Goal: Task Accomplishment & Management: Use online tool/utility

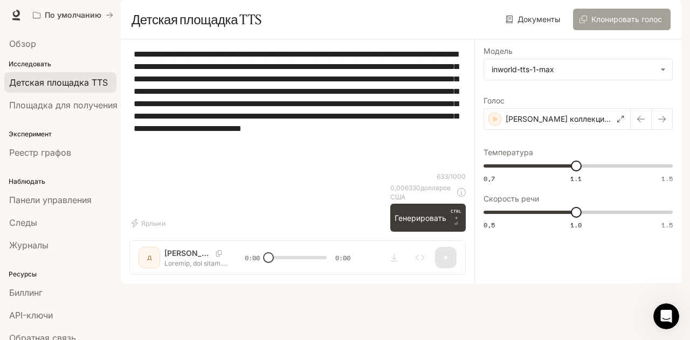
click at [624, 30] on button "Клонировать голос" at bounding box center [622, 20] width 98 height 22
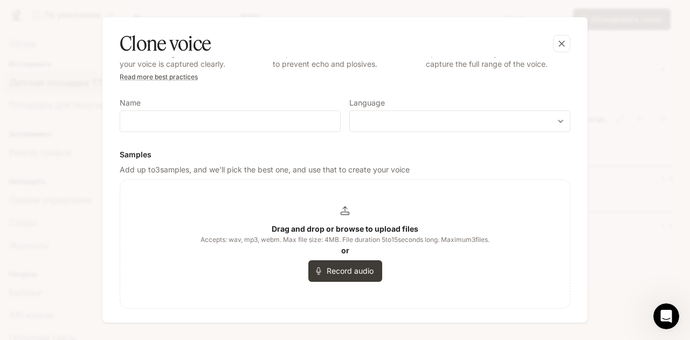
scroll to position [52, 0]
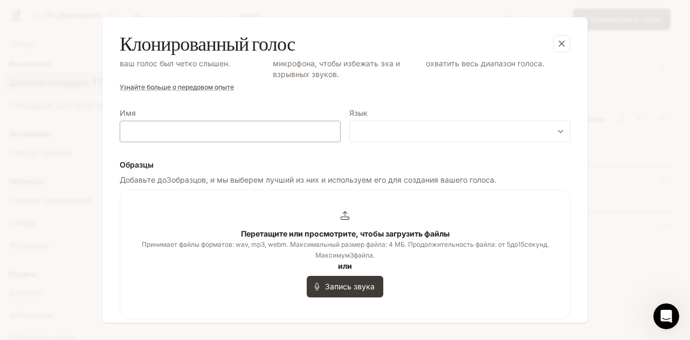
click at [233, 123] on div "​" at bounding box center [230, 132] width 221 height 22
click at [563, 53] on button "button" at bounding box center [562, 44] width 26 height 26
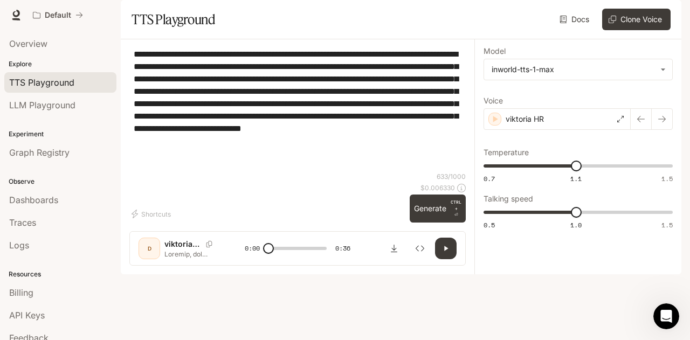
scroll to position [306, 0]
click at [636, 30] on button "Clone Voice" at bounding box center [636, 20] width 68 height 22
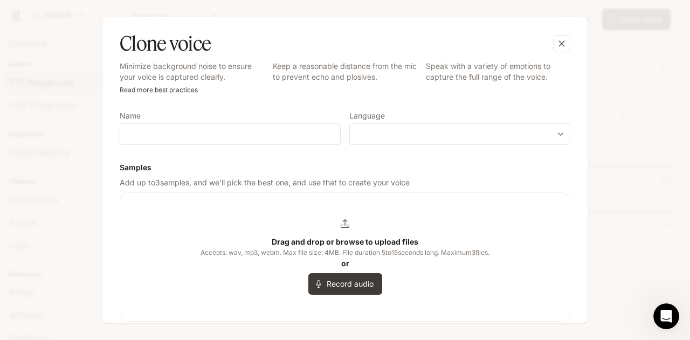
scroll to position [38, 0]
click at [228, 135] on input "text" at bounding box center [230, 134] width 220 height 11
paste input "**********"
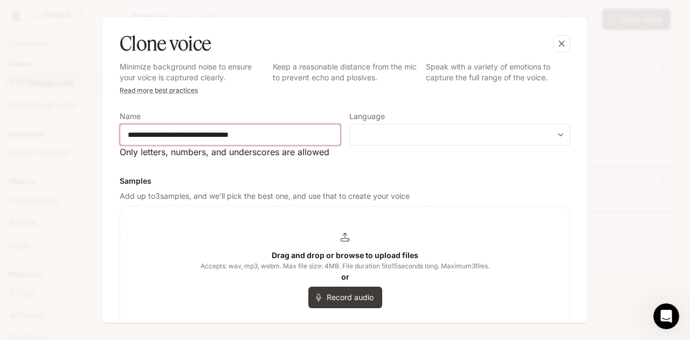
click at [226, 138] on input "**********" at bounding box center [230, 134] width 220 height 11
click at [168, 134] on input "**********" at bounding box center [230, 134] width 220 height 11
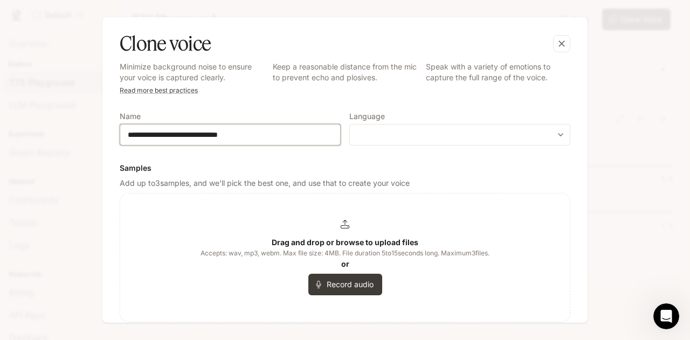
drag, startPoint x: 255, startPoint y: 130, endPoint x: 228, endPoint y: 137, distance: 27.2
click at [228, 137] on input "**********" at bounding box center [230, 134] width 220 height 11
type input "**********"
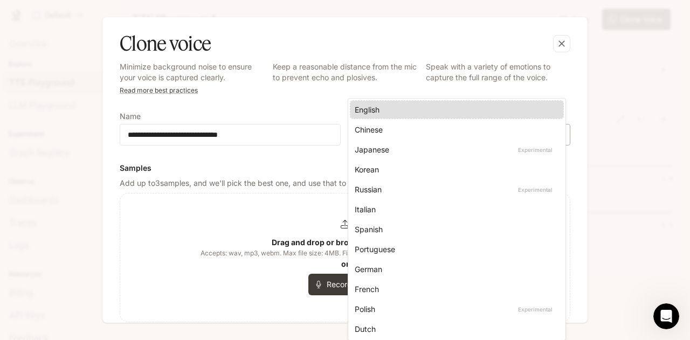
click at [367, 137] on body "**********" at bounding box center [345, 170] width 690 height 340
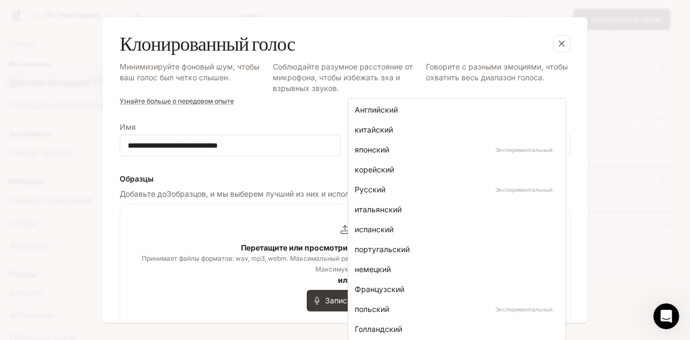
scroll to position [399, 0]
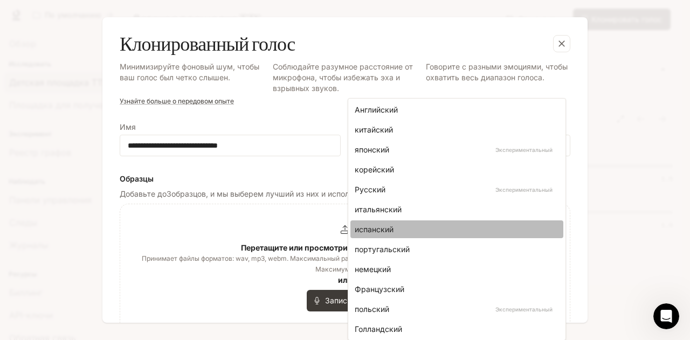
click at [431, 234] on div "испанский" at bounding box center [455, 229] width 200 height 11
type input "*****"
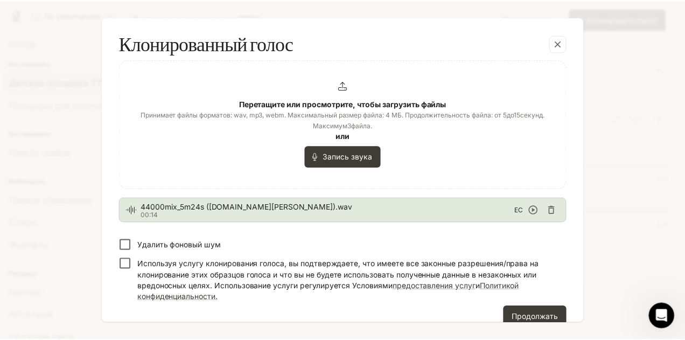
scroll to position [181, 0]
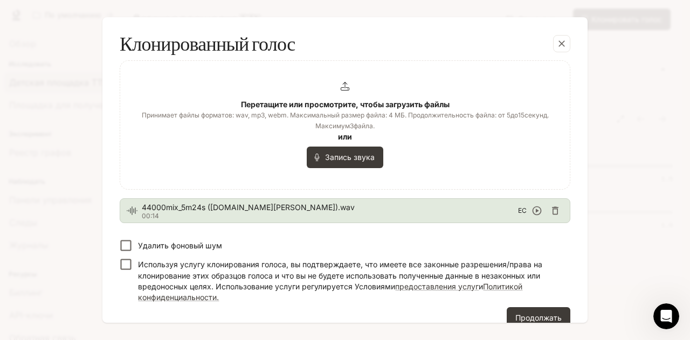
click at [192, 246] on font "Удалить фоновый шум" at bounding box center [180, 245] width 84 height 9
click at [530, 316] on font "Продолжать" at bounding box center [538, 317] width 46 height 9
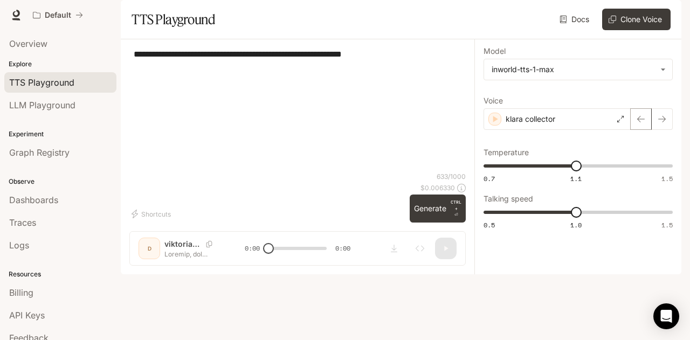
click at [642, 130] on button "button" at bounding box center [641, 119] width 22 height 22
click at [658, 123] on icon "button" at bounding box center [661, 119] width 9 height 9
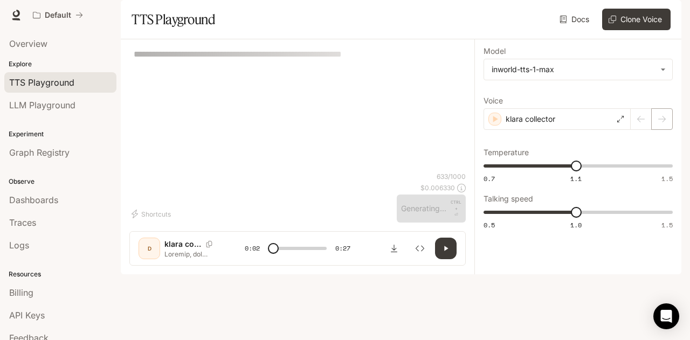
click at [658, 130] on div at bounding box center [651, 119] width 42 height 22
click at [642, 130] on div at bounding box center [651, 119] width 42 height 22
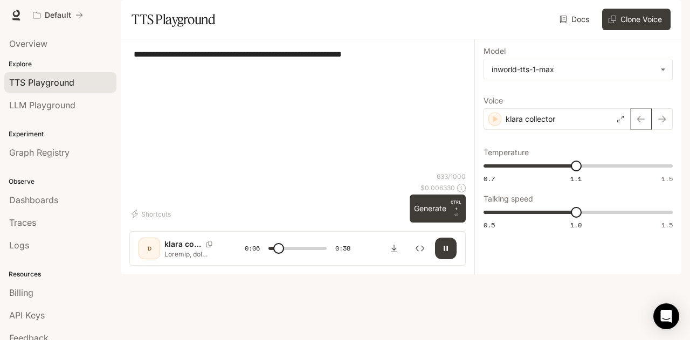
click at [644, 123] on icon "button" at bounding box center [640, 119] width 9 height 9
click at [660, 130] on button "button" at bounding box center [662, 119] width 22 height 22
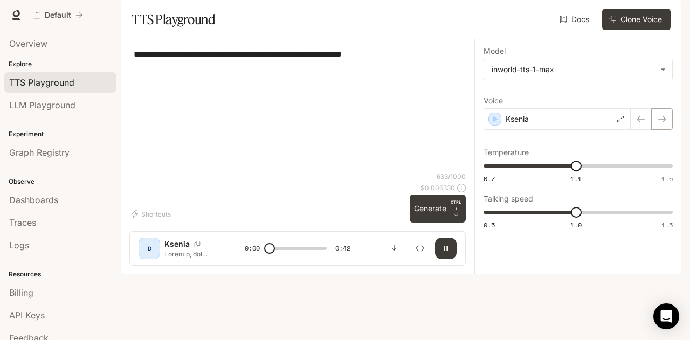
click at [660, 130] on button "button" at bounding box center [662, 119] width 22 height 22
click at [666, 130] on button "button" at bounding box center [662, 119] width 22 height 22
click at [665, 130] on button "button" at bounding box center [662, 119] width 22 height 22
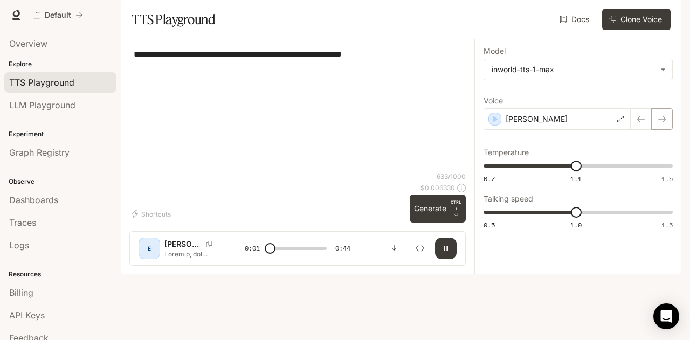
click at [661, 123] on icon "button" at bounding box center [661, 119] width 9 height 9
click at [664, 123] on icon "button" at bounding box center [661, 119] width 9 height 9
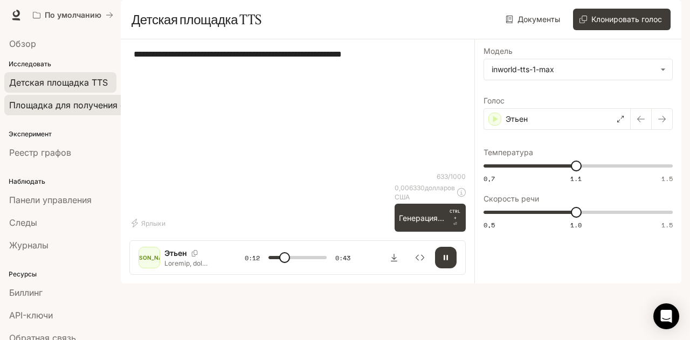
type input "****"
click at [64, 109] on span "Площадка для получения степени магистра права" at bounding box center [115, 105] width 213 height 13
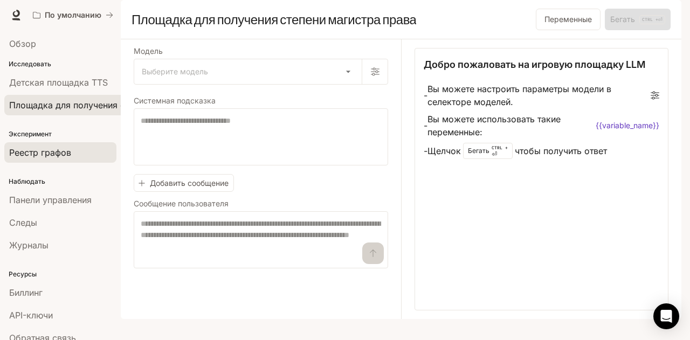
click at [53, 151] on font "Реестр графов" at bounding box center [40, 152] width 62 height 11
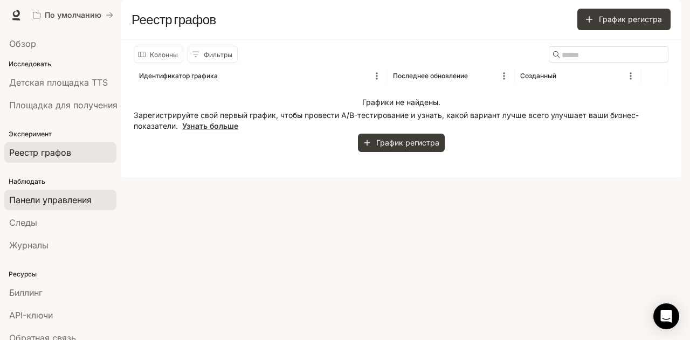
click at [42, 204] on span "Панели управления" at bounding box center [50, 199] width 82 height 13
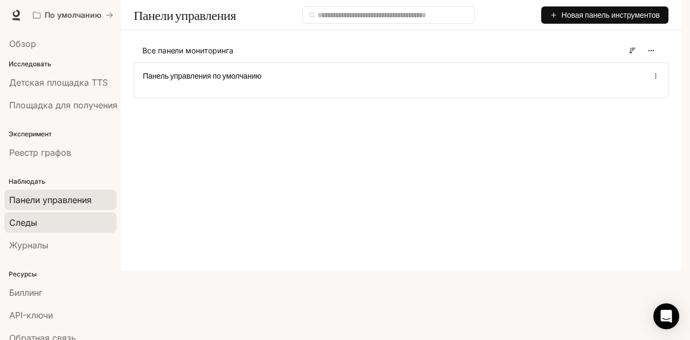
click at [34, 225] on font "Следы" at bounding box center [23, 222] width 28 height 11
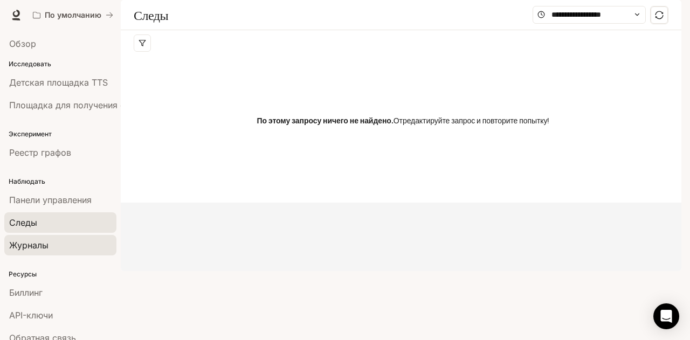
click at [31, 242] on font "Журналы" at bounding box center [28, 245] width 39 height 11
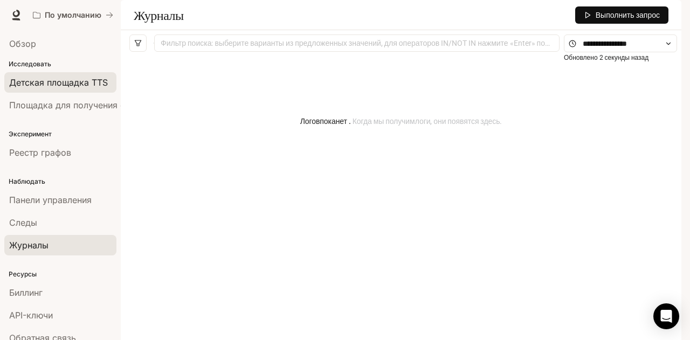
click at [48, 80] on font "Детская площадка TTS" at bounding box center [58, 82] width 99 height 11
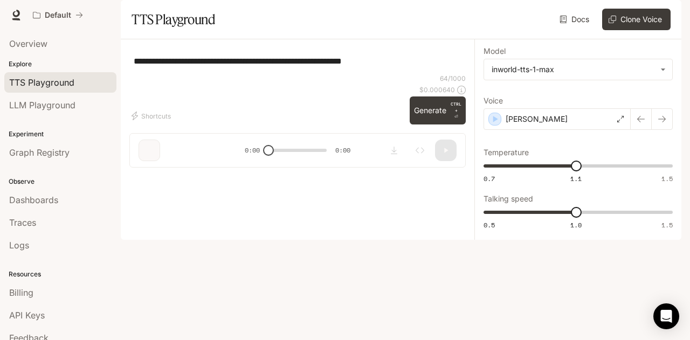
type textarea "**********"
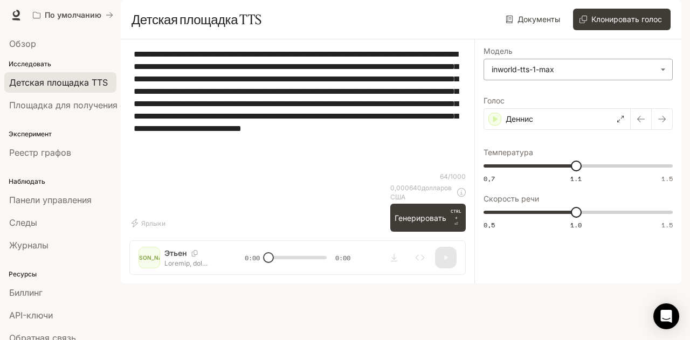
click at [658, 102] on body "Перейти к основному содержанию По умолчанию Время выполнения Время выполнения Д…" at bounding box center [345, 170] width 690 height 340
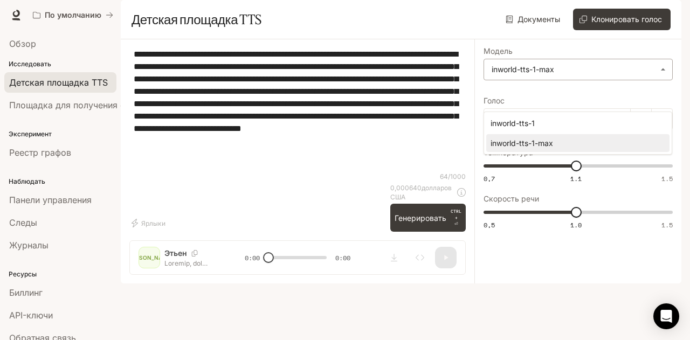
click at [658, 102] on div at bounding box center [345, 170] width 690 height 340
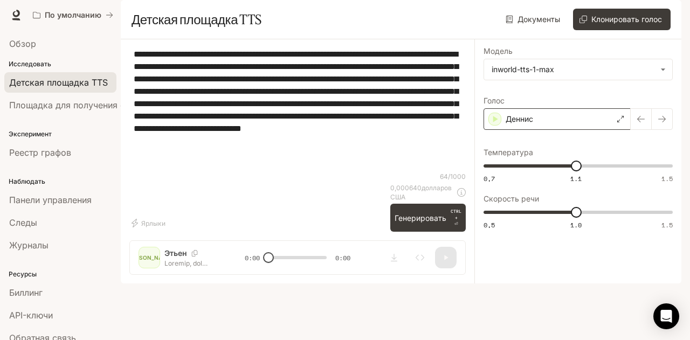
click at [621, 122] on icon at bounding box center [620, 119] width 6 height 6
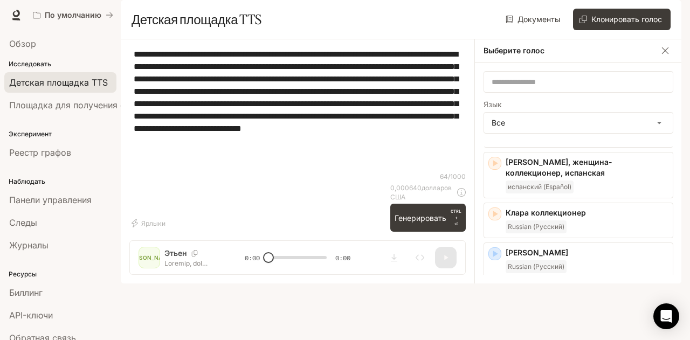
scroll to position [49, 0]
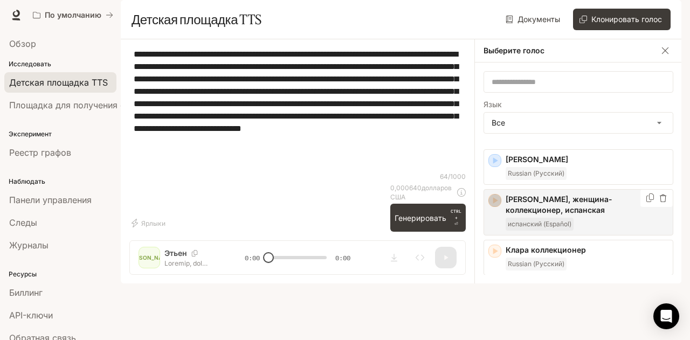
click at [494, 206] on icon "button" at bounding box center [494, 200] width 11 height 11
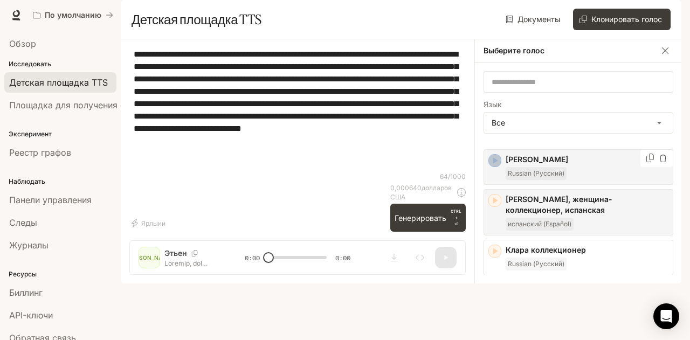
click at [496, 166] on icon "button" at bounding box center [494, 160] width 11 height 11
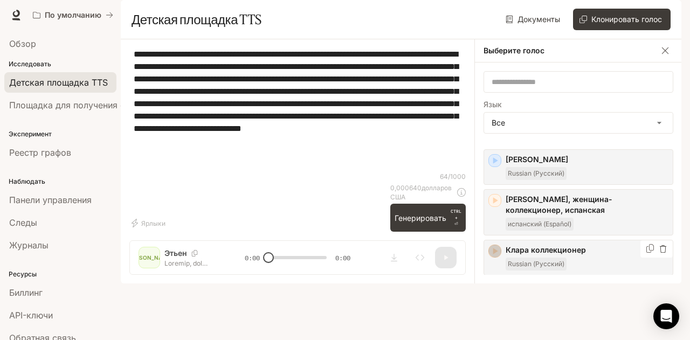
click at [492, 256] on icon "button" at bounding box center [494, 251] width 11 height 11
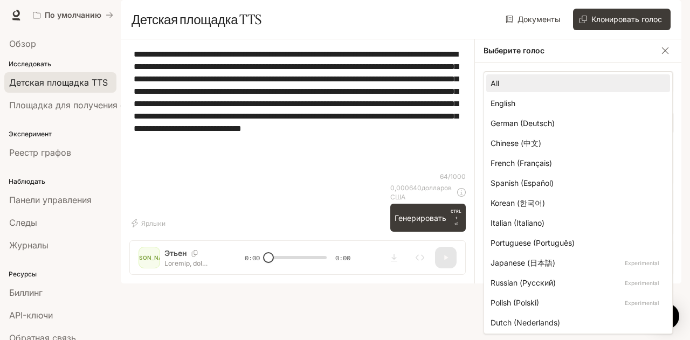
click at [580, 150] on body "Перейти к основному содержанию По умолчанию Время выполнения Время выполнения Д…" at bounding box center [345, 170] width 690 height 340
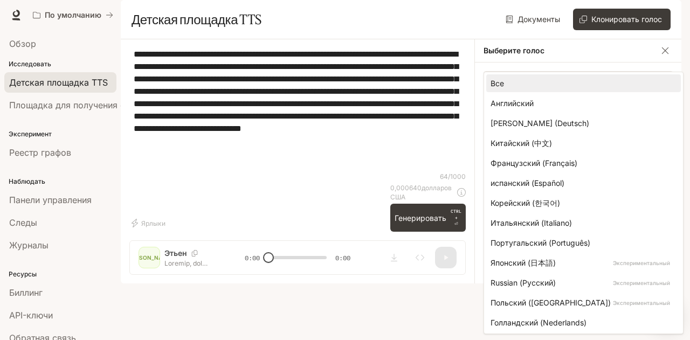
click at [441, 189] on div at bounding box center [345, 170] width 690 height 340
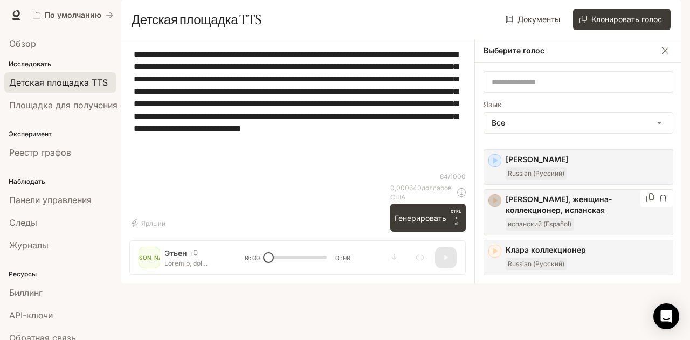
click at [495, 206] on icon "button" at bounding box center [494, 200] width 11 height 11
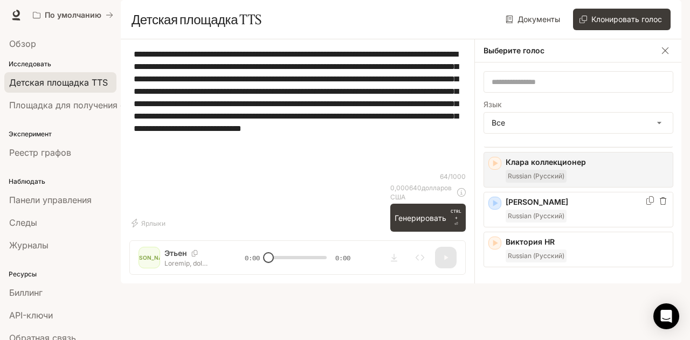
scroll to position [136, 0]
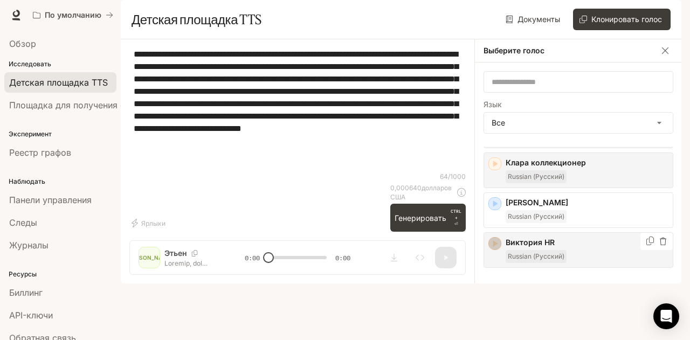
click at [493, 247] on icon "button" at bounding box center [495, 243] width 5 height 6
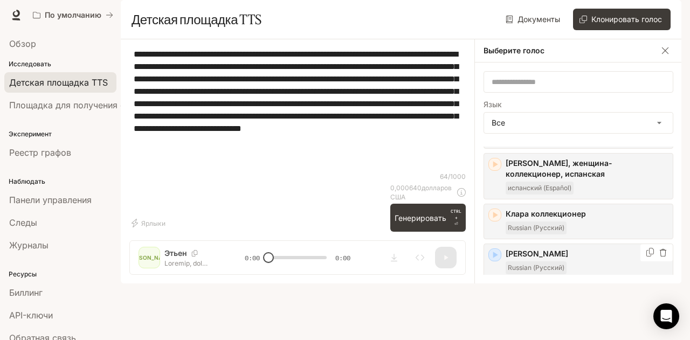
scroll to position [80, 0]
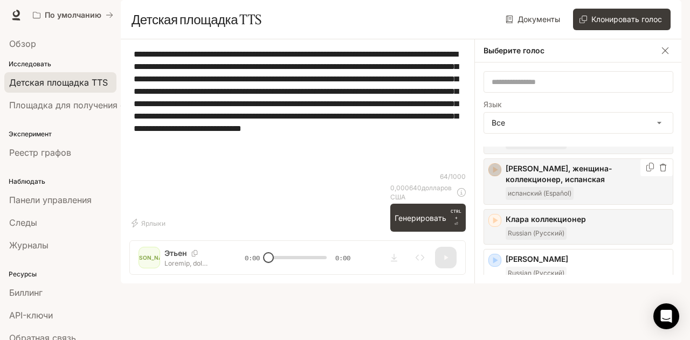
click at [491, 175] on icon "button" at bounding box center [494, 169] width 11 height 11
click at [490, 175] on icon "button" at bounding box center [494, 169] width 11 height 11
click at [602, 30] on button "Клонировать голос" at bounding box center [622, 20] width 98 height 22
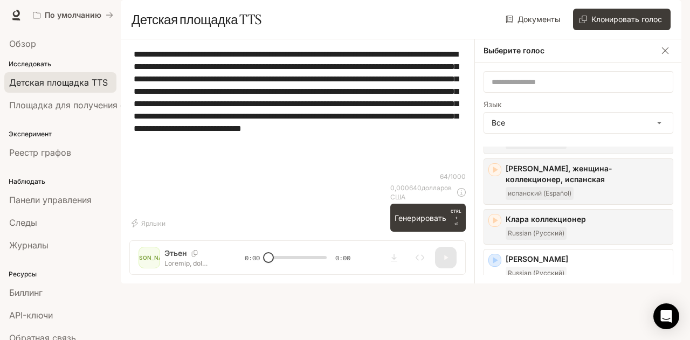
paste input "**********"
type input "**********"
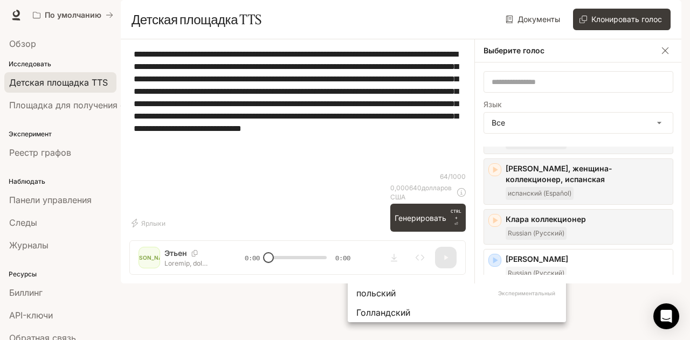
click at [494, 183] on div "Русский Экспериментальный" at bounding box center [456, 176] width 201 height 13
type input "*****"
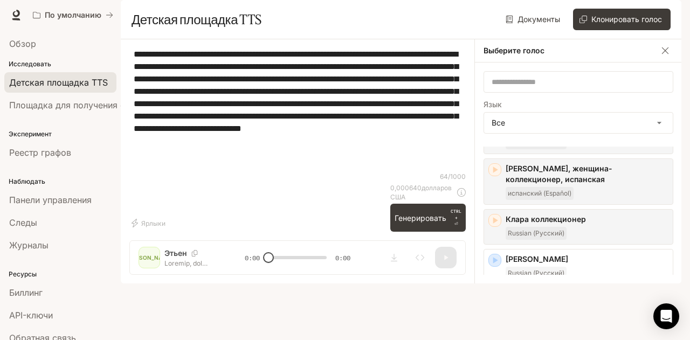
scroll to position [199, 0]
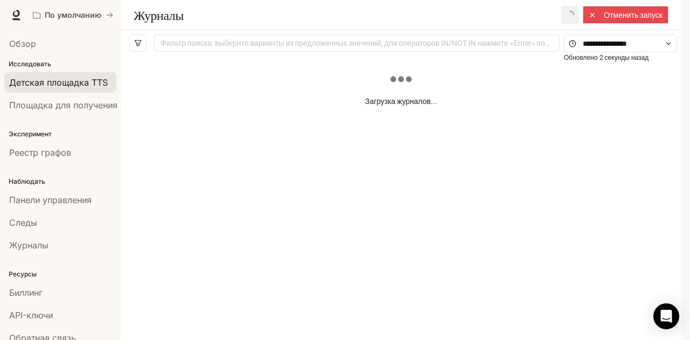
click at [81, 81] on font "Детская площадка TTS" at bounding box center [58, 82] width 99 height 11
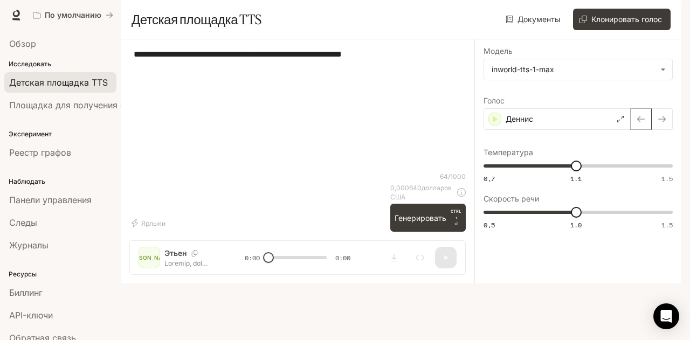
click at [643, 123] on icon "button" at bounding box center [640, 119] width 9 height 9
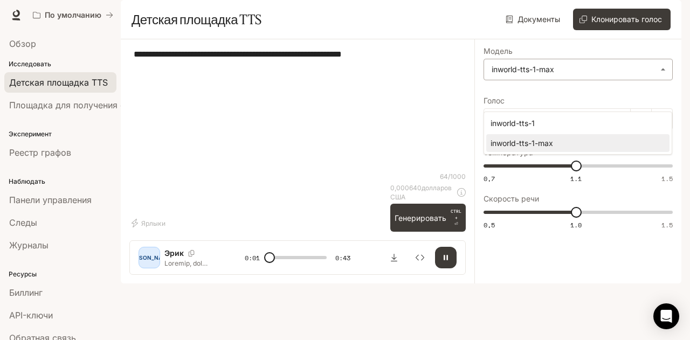
click at [648, 102] on body "Перейти к основному содержанию По умолчанию Время выполнения Время выполнения Д…" at bounding box center [345, 170] width 690 height 340
click at [648, 102] on div at bounding box center [345, 170] width 690 height 340
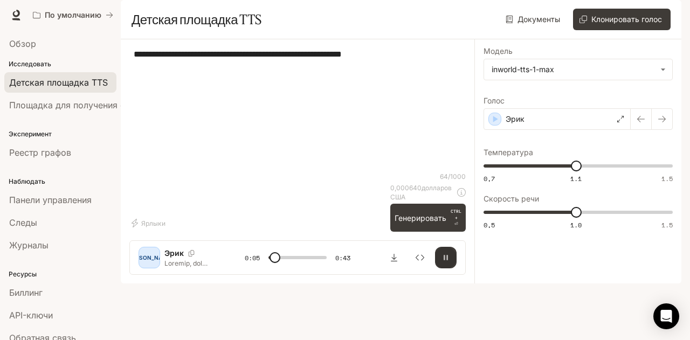
click at [444, 260] on icon "button" at bounding box center [445, 257] width 4 height 5
click at [629, 130] on div "Эрик" at bounding box center [556, 119] width 147 height 22
type input "***"
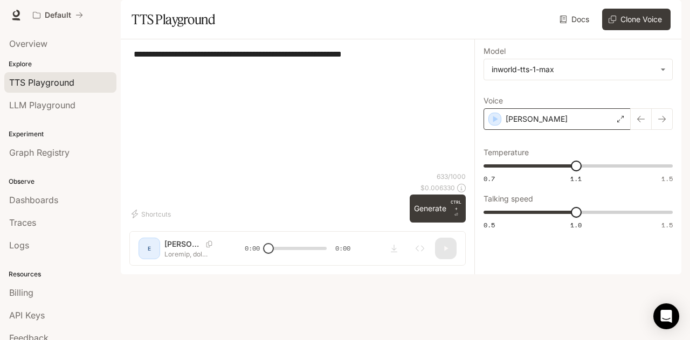
click at [623, 122] on icon at bounding box center [620, 119] width 6 height 6
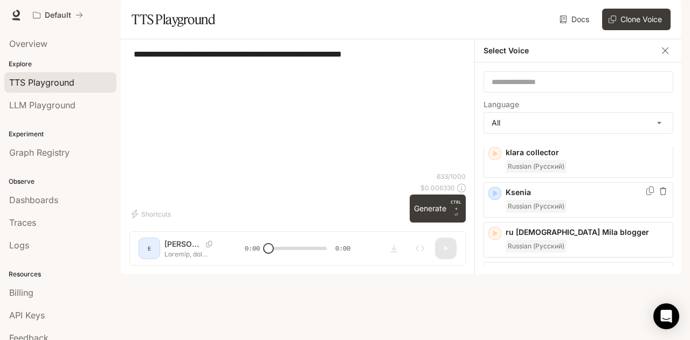
scroll to position [147, 0]
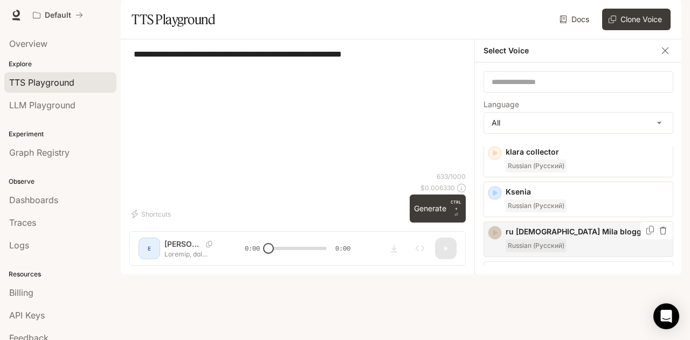
click at [495, 236] on icon "button" at bounding box center [495, 233] width 5 height 6
click at [432, 223] on button "Generate CTRL + ⏎" at bounding box center [437, 209] width 56 height 28
click at [498, 238] on icon "button" at bounding box center [494, 232] width 11 height 11
click at [546, 237] on p "ru [DEMOGRAPHIC_DATA] Mila blogger" at bounding box center [586, 231] width 163 height 11
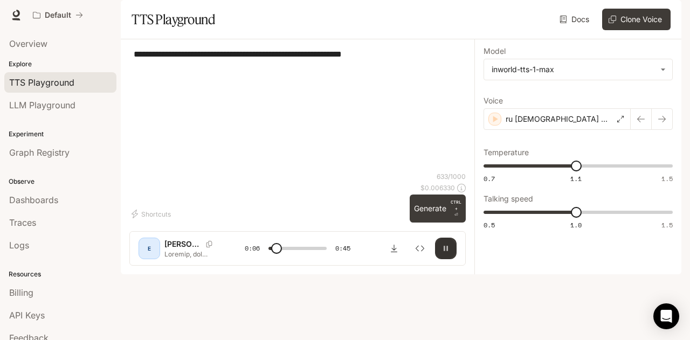
click at [450, 259] on button "button" at bounding box center [446, 249] width 22 height 22
click at [328, 156] on textarea "**********" at bounding box center [298, 110] width 328 height 124
click at [584, 124] on p "ru [DEMOGRAPHIC_DATA] Mila blogger" at bounding box center [558, 119] width 107 height 11
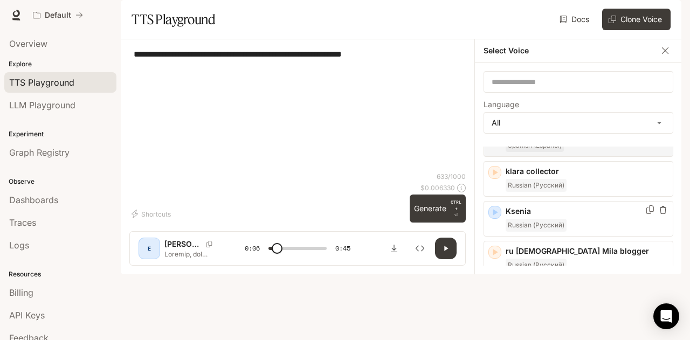
scroll to position [129, 0]
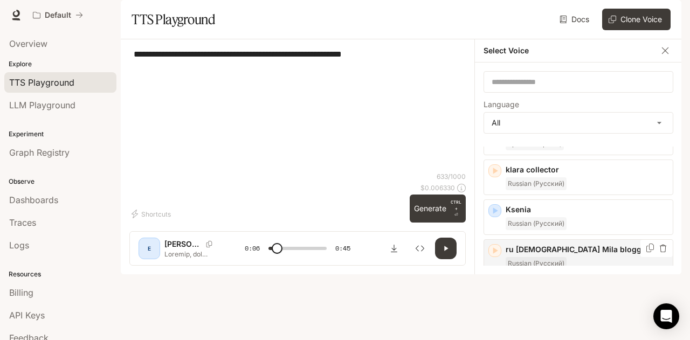
click at [641, 257] on div at bounding box center [656, 248] width 32 height 17
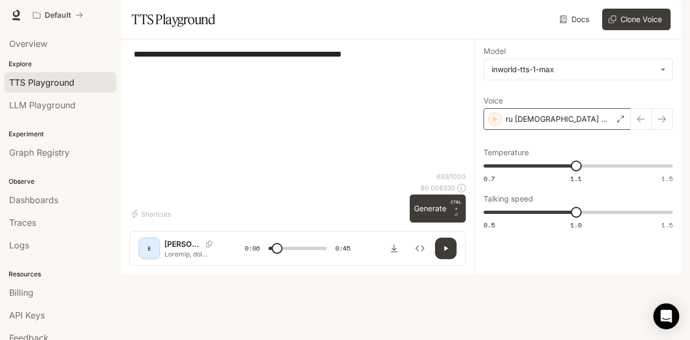
click at [542, 124] on p "ru [DEMOGRAPHIC_DATA] Mila blogger" at bounding box center [558, 119] width 107 height 11
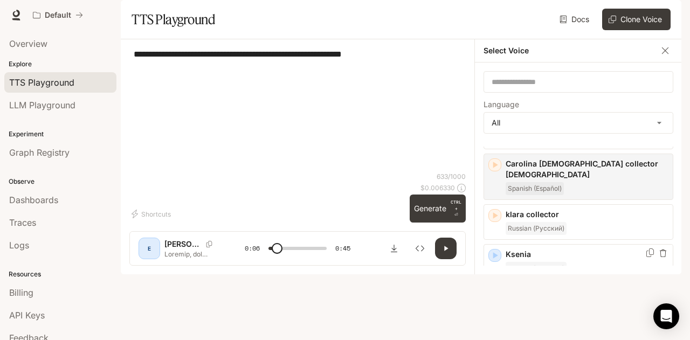
scroll to position [85, 0]
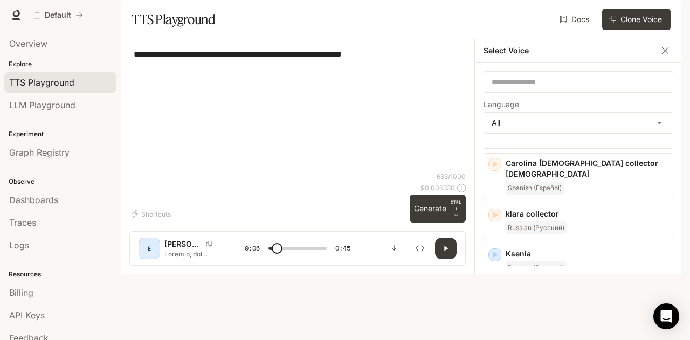
click at [568, 299] on p "ru [DEMOGRAPHIC_DATA] Mila blogger" at bounding box center [586, 293] width 163 height 11
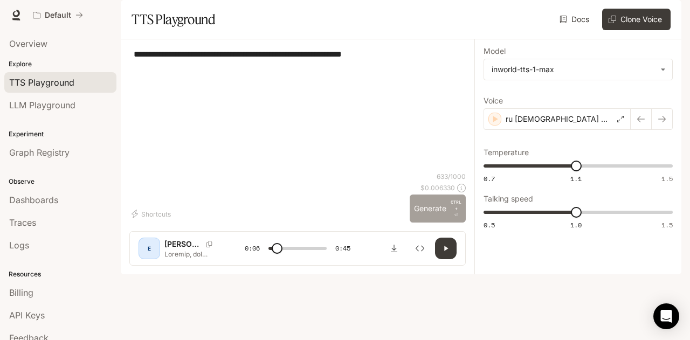
click at [429, 223] on button "Generate CTRL + ⏎" at bounding box center [437, 209] width 56 height 28
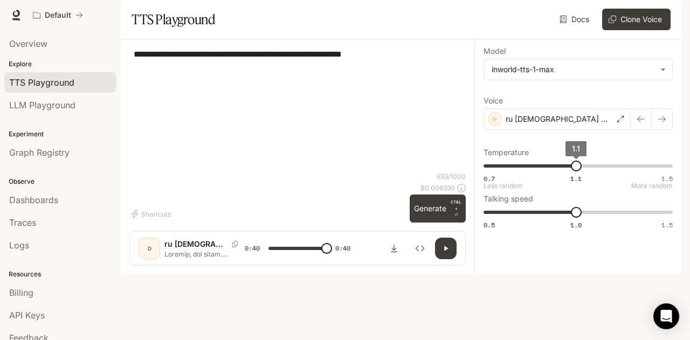
type input "*"
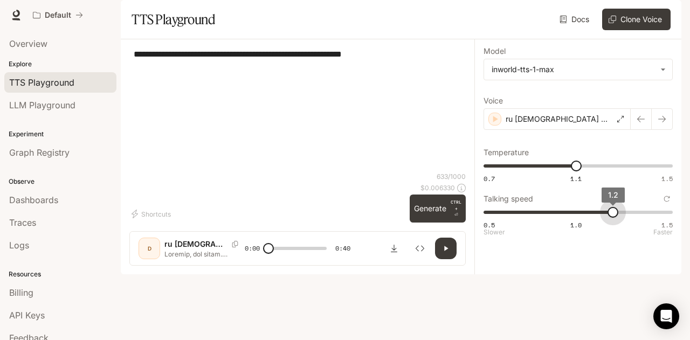
type input "***"
drag, startPoint x: 578, startPoint y: 242, endPoint x: 630, endPoint y: 238, distance: 52.4
click at [630, 218] on span "1.3" at bounding box center [631, 212] width 11 height 11
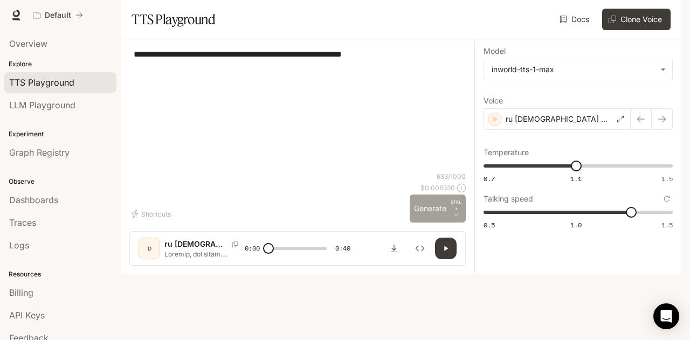
click at [448, 223] on button "Generate CTRL + ⏎" at bounding box center [437, 209] width 56 height 28
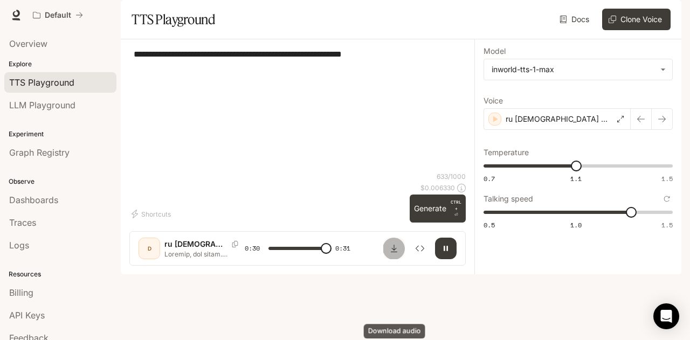
click at [399, 259] on button "Download audio" at bounding box center [394, 249] width 22 height 22
type input "*"
